Goal: Use online tool/utility: Use online tool/utility

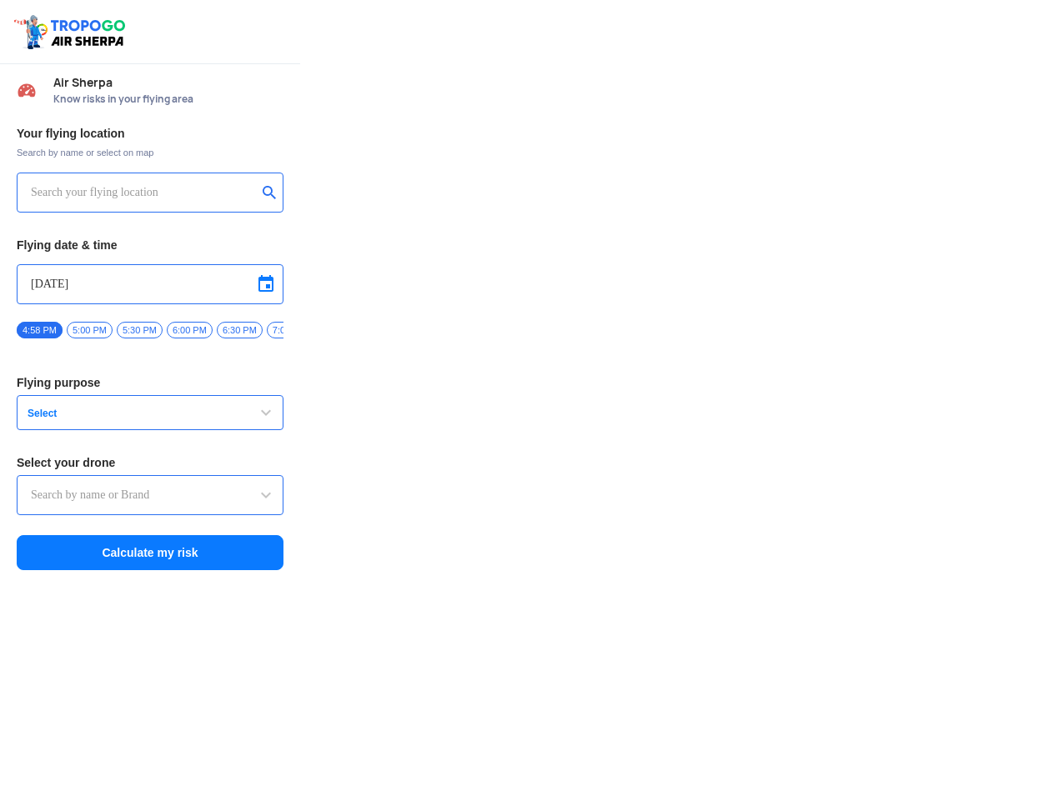
type input "Asteria A200"
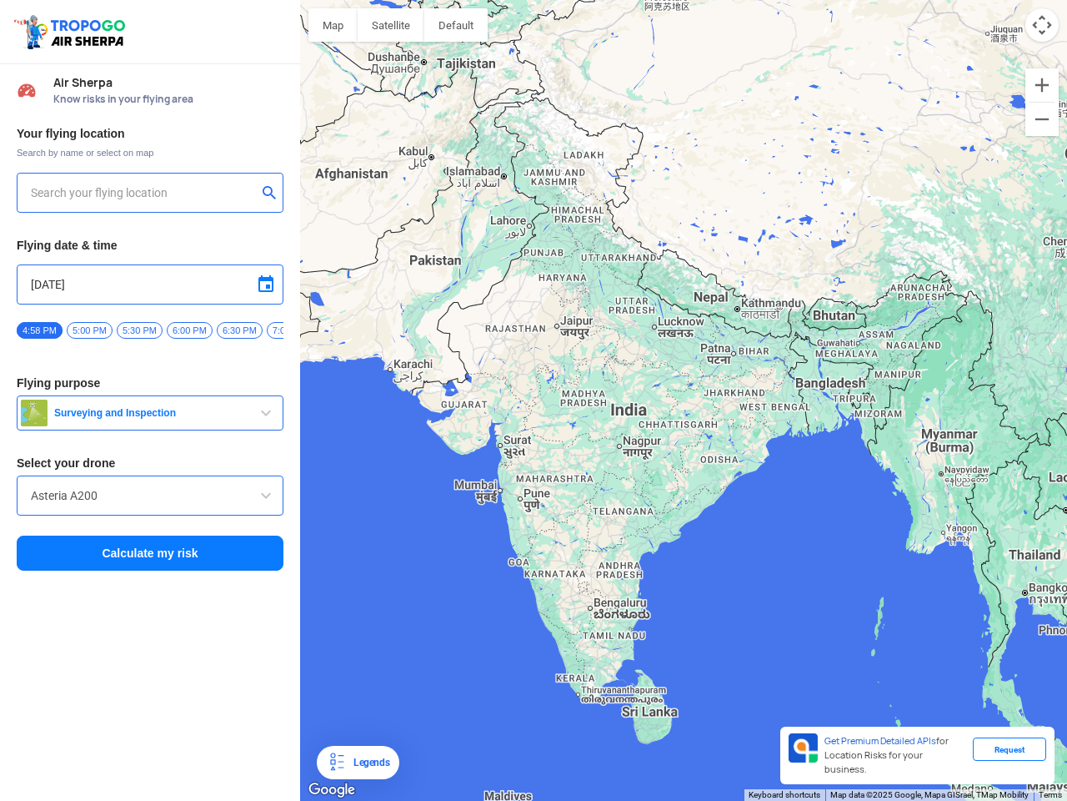
click at [72, 32] on img at bounding box center [72, 32] width 118 height 38
click at [143, 193] on input "text" at bounding box center [144, 193] width 226 height 20
click at [273, 194] on button "submit" at bounding box center [273, 194] width 20 height 17
click at [150, 284] on input "[DATE]" at bounding box center [150, 284] width 238 height 20
click at [266, 284] on div at bounding box center [533, 400] width 1067 height 801
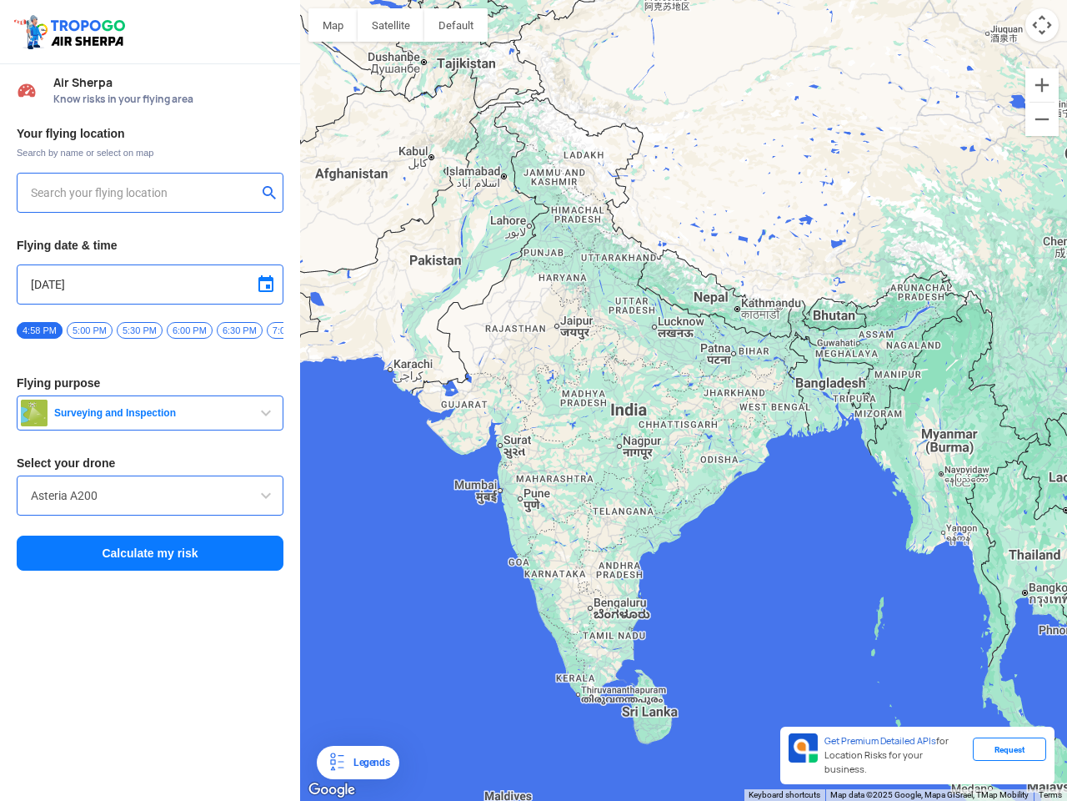
click at [39, 330] on div at bounding box center [533, 400] width 1067 height 801
click at [89, 330] on div at bounding box center [533, 400] width 1067 height 801
click at [139, 330] on div at bounding box center [533, 400] width 1067 height 801
click at [189, 330] on div at bounding box center [533, 400] width 1067 height 801
click at [239, 330] on div at bounding box center [533, 400] width 1067 height 801
